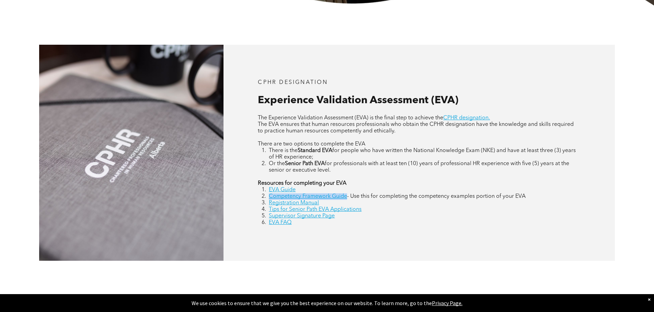
scroll to position [309, 0]
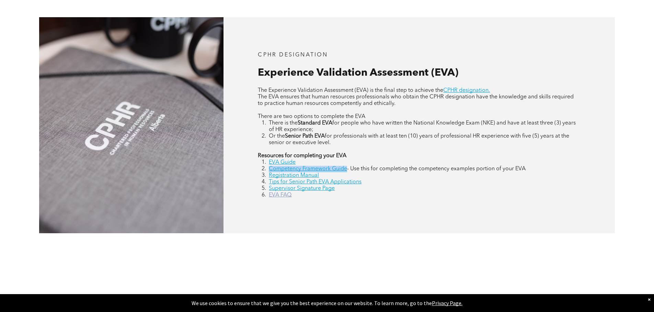
click at [286, 192] on link "EVA FAQ" at bounding box center [280, 194] width 23 height 5
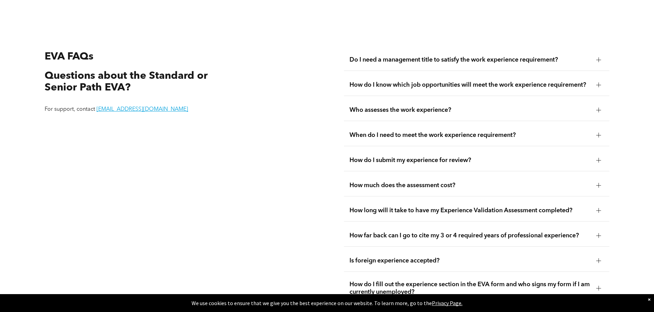
scroll to position [1287, 0]
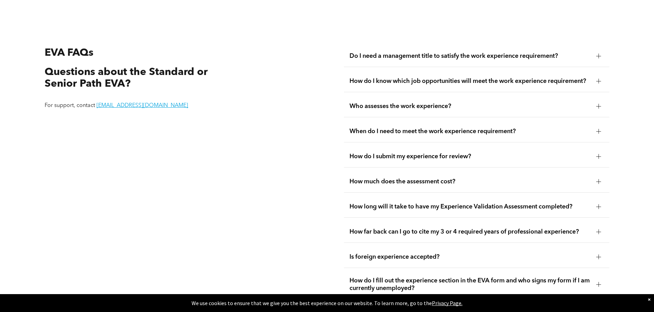
click at [383, 128] on div "When do I need to meet the work experience requirement?" at bounding box center [477, 132] width 266 height 22
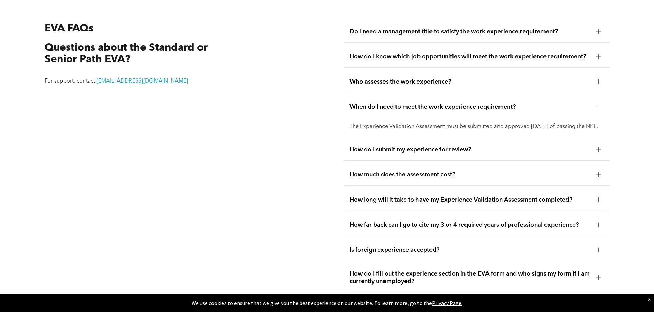
scroll to position [1313, 0]
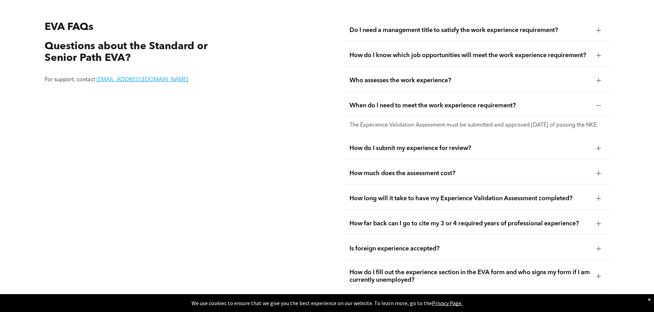
click at [397, 173] on div "How much does the assessment cost?" at bounding box center [477, 173] width 266 height 22
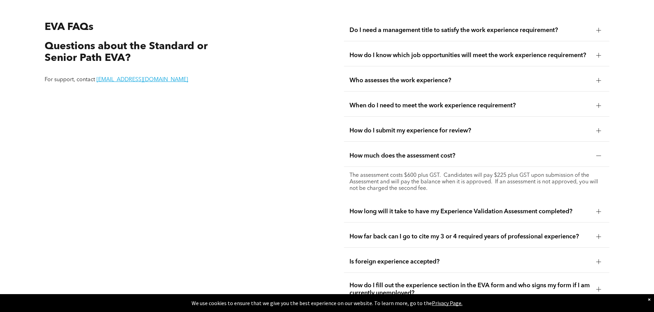
click at [413, 98] on div "When do I need to meet the work experience requirement?" at bounding box center [477, 106] width 266 height 22
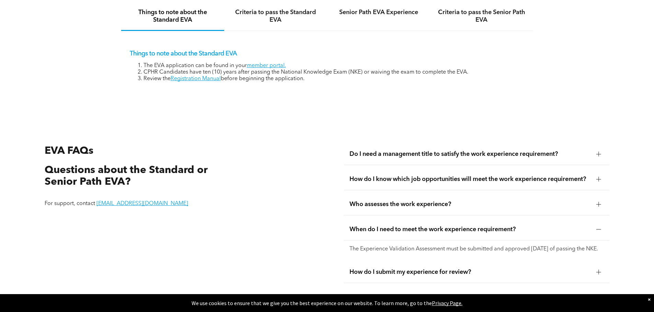
scroll to position [1178, 0]
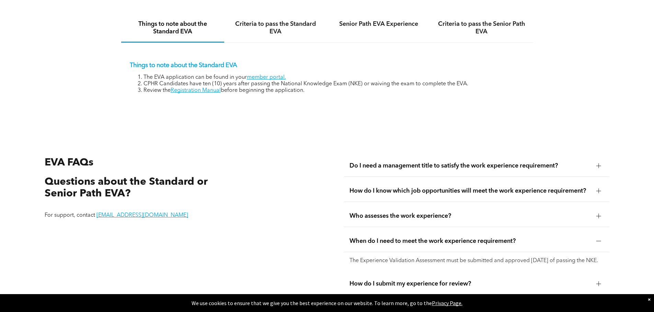
click at [364, 159] on div "Do I need a management title to satisfy the work experience requirement?" at bounding box center [477, 166] width 266 height 22
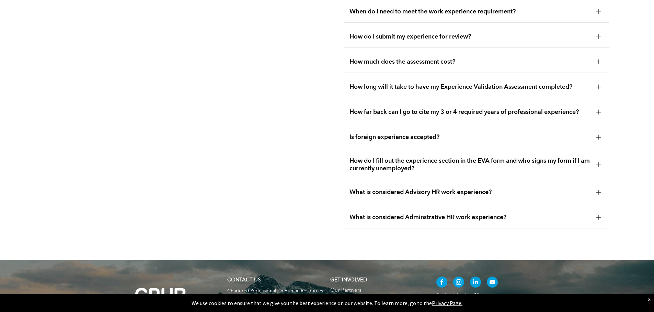
scroll to position [1428, 0]
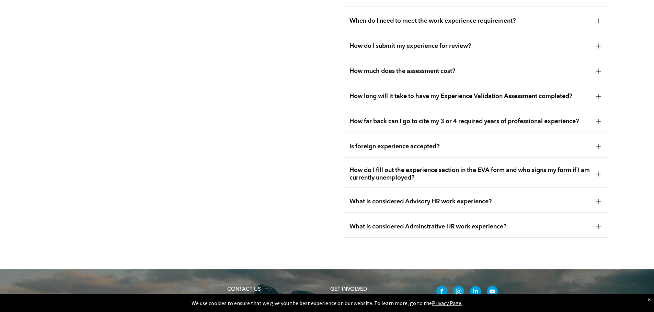
click at [406, 91] on div "How long will it take to have my Experience Validation Assessment completed?" at bounding box center [477, 97] width 266 height 22
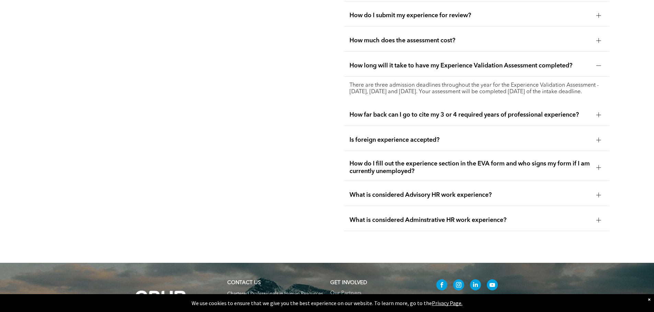
click at [415, 136] on span "Is foreign experience accepted?" at bounding box center [470, 140] width 241 height 8
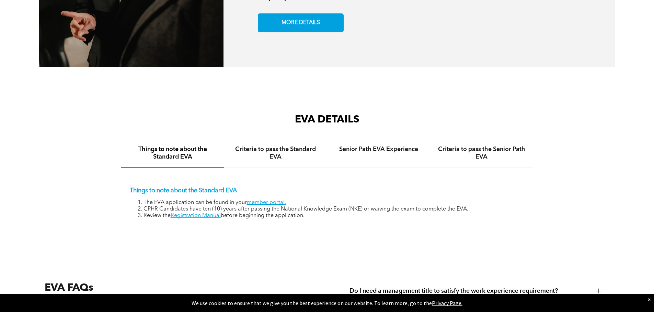
scroll to position [1031, 0]
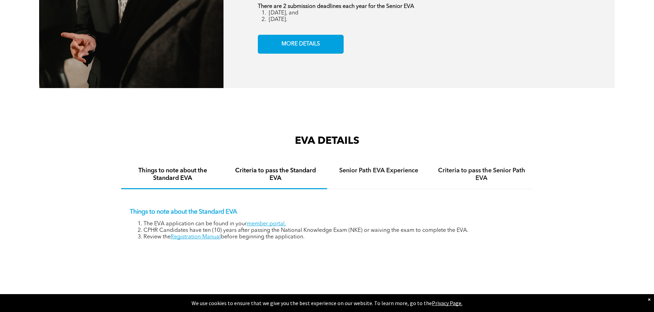
click at [268, 167] on h4 "Criteria to pass the Standard EVA" at bounding box center [275, 174] width 91 height 15
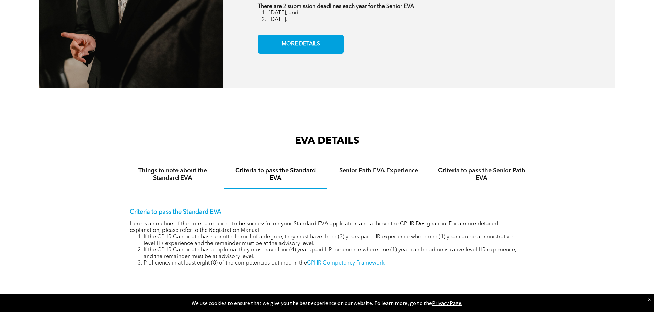
click at [335, 247] on li "If the CPHR Candidate has a diploma, they must have four (4) years paid HR expe…" at bounding box center [334, 253] width 381 height 13
click at [335, 260] on link "CPHR Competency Framework" at bounding box center [346, 262] width 78 height 5
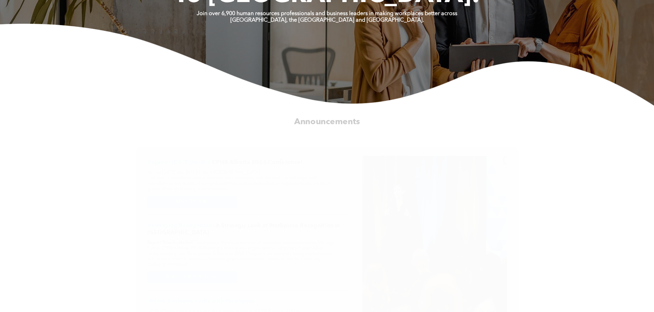
scroll to position [190, 0]
